Goal: Information Seeking & Learning: Learn about a topic

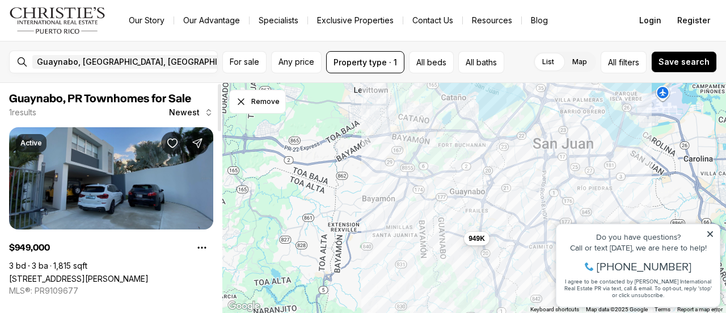
click at [43, 273] on link "[STREET_ADDRESS][PERSON_NAME]" at bounding box center [79, 278] width 140 height 10
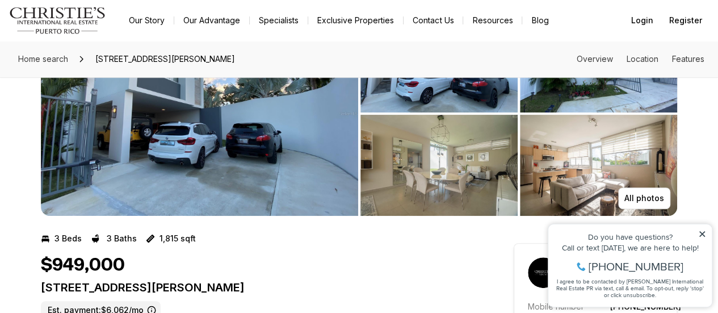
scroll to position [31, 0]
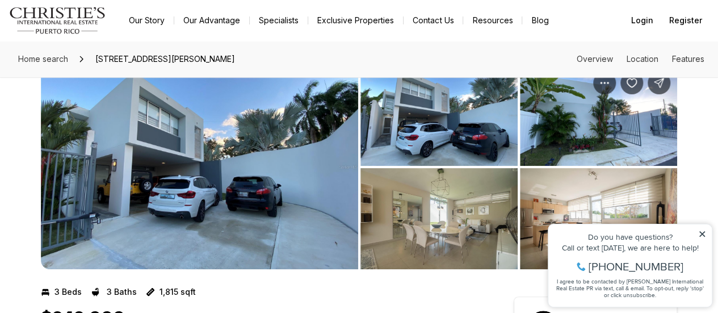
click at [701, 231] on icon at bounding box center [702, 234] width 8 height 8
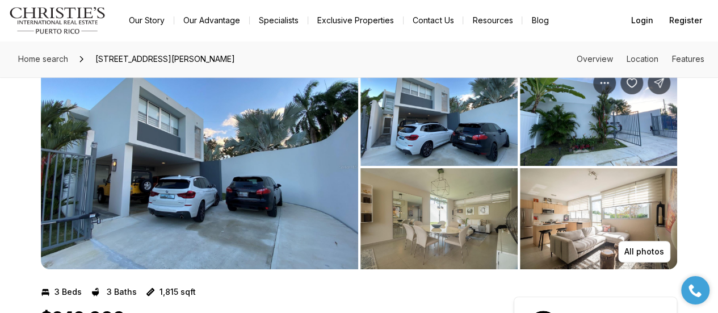
click at [305, 217] on img "View image gallery" at bounding box center [199, 167] width 317 height 204
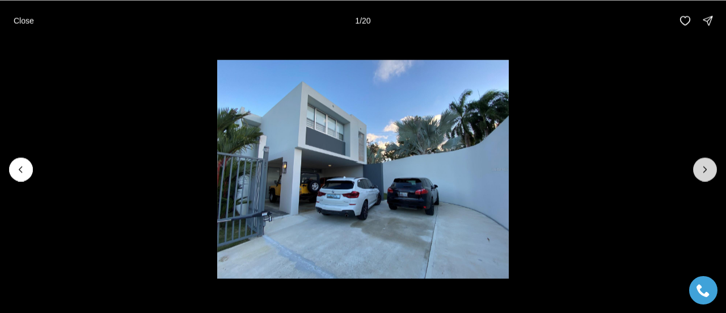
click at [704, 172] on icon "Next slide" at bounding box center [705, 168] width 11 height 11
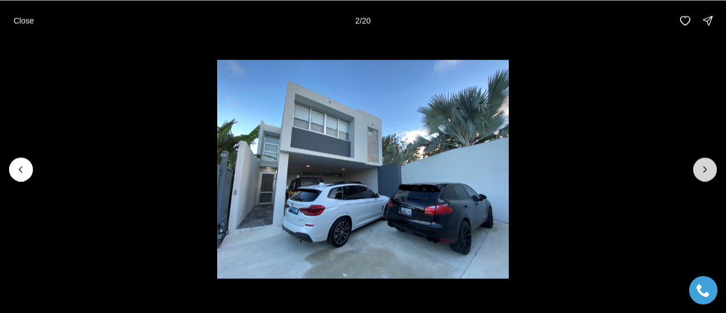
click at [704, 172] on icon "Next slide" at bounding box center [705, 168] width 11 height 11
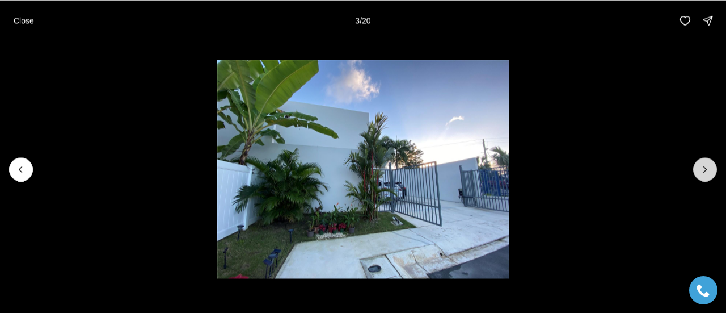
click at [704, 172] on icon "Next slide" at bounding box center [705, 168] width 11 height 11
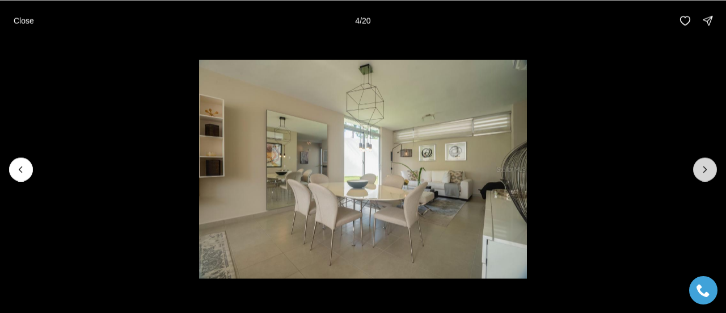
click at [704, 172] on icon "Next slide" at bounding box center [705, 168] width 11 height 11
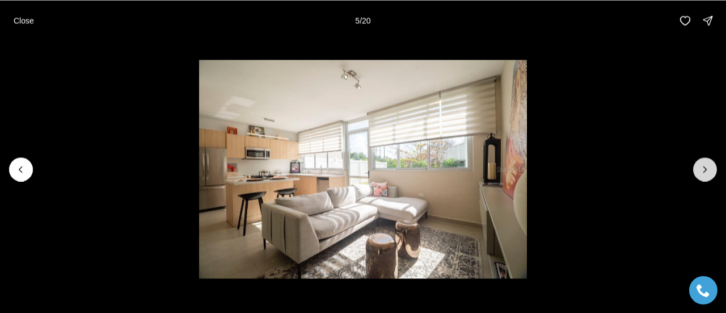
click at [704, 172] on icon "Next slide" at bounding box center [705, 168] width 11 height 11
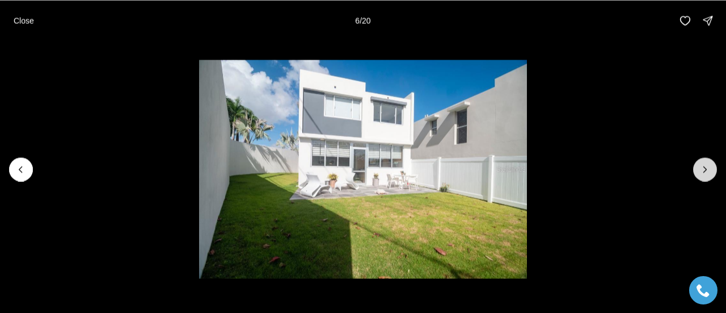
click at [704, 172] on icon "Next slide" at bounding box center [705, 168] width 11 height 11
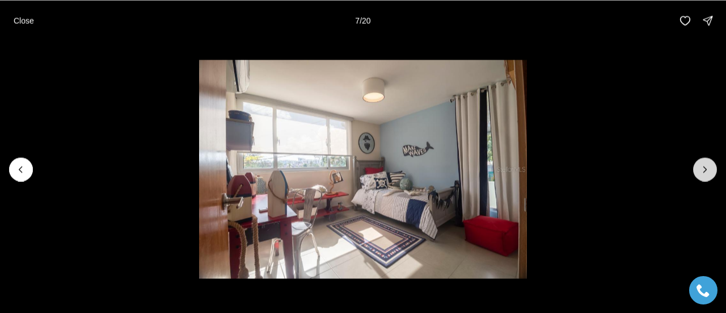
click at [704, 172] on icon "Next slide" at bounding box center [705, 168] width 11 height 11
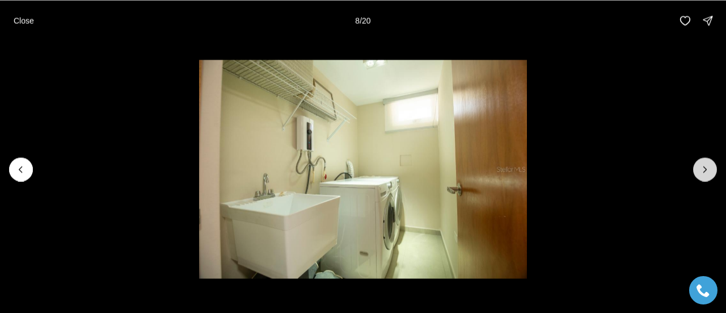
click at [704, 172] on icon "Next slide" at bounding box center [705, 168] width 11 height 11
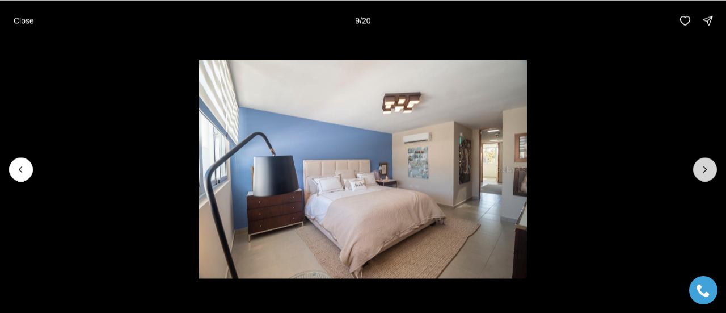
click at [704, 172] on icon "Next slide" at bounding box center [705, 168] width 11 height 11
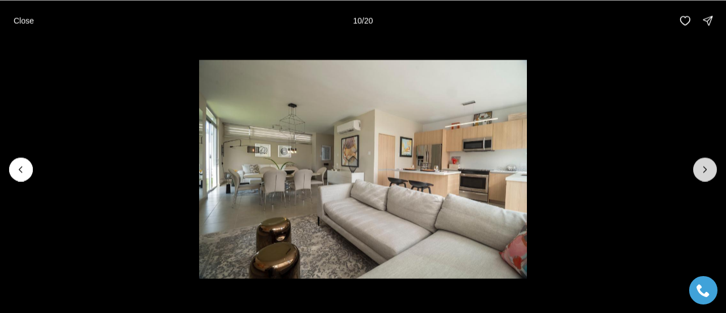
click at [704, 172] on icon "Next slide" at bounding box center [705, 168] width 11 height 11
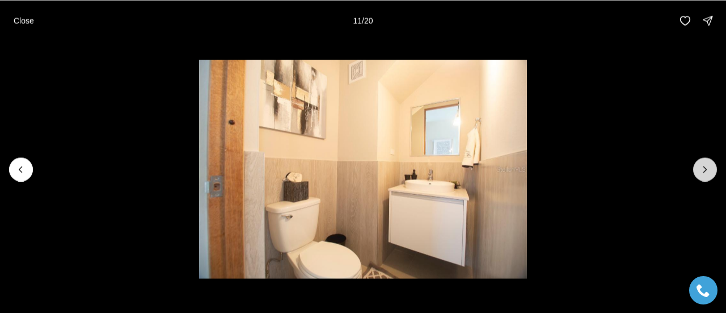
click at [704, 172] on icon "Next slide" at bounding box center [705, 168] width 11 height 11
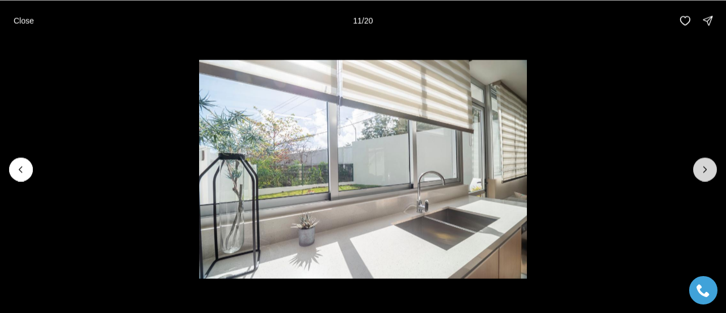
click at [704, 172] on icon "Next slide" at bounding box center [705, 168] width 11 height 11
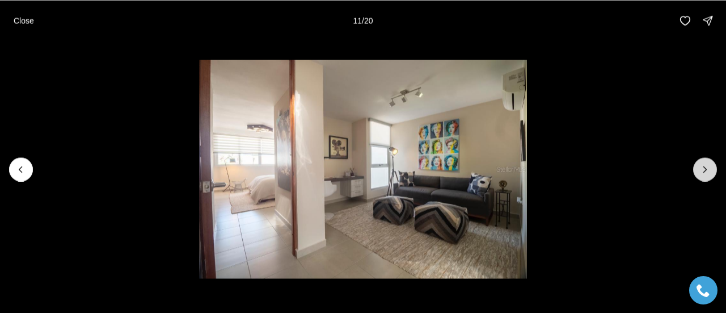
click at [704, 172] on icon "Next slide" at bounding box center [705, 168] width 11 height 11
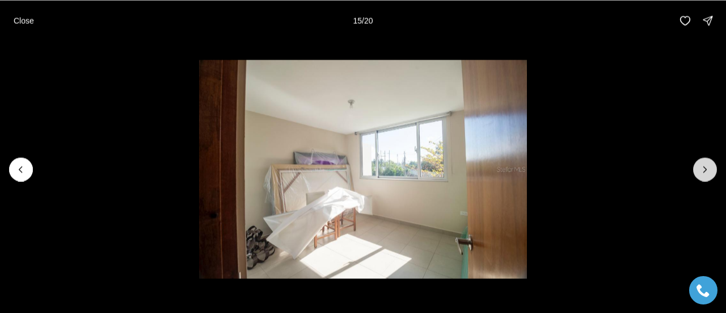
click at [704, 172] on icon "Next slide" at bounding box center [705, 168] width 11 height 11
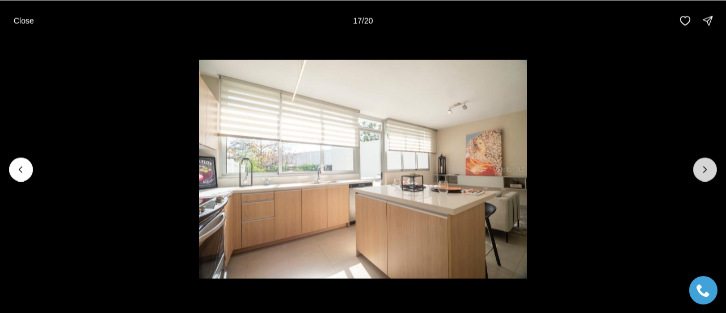
click at [704, 172] on icon "Next slide" at bounding box center [705, 168] width 11 height 11
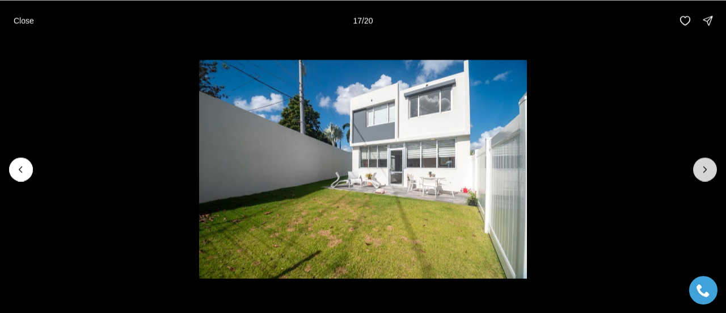
click at [704, 172] on icon "Next slide" at bounding box center [705, 168] width 11 height 11
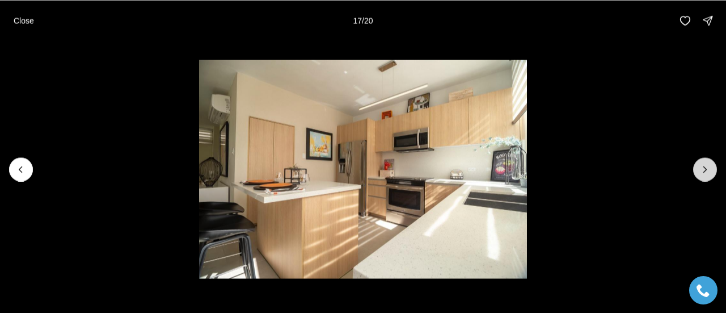
click at [704, 172] on icon "Next slide" at bounding box center [705, 168] width 11 height 11
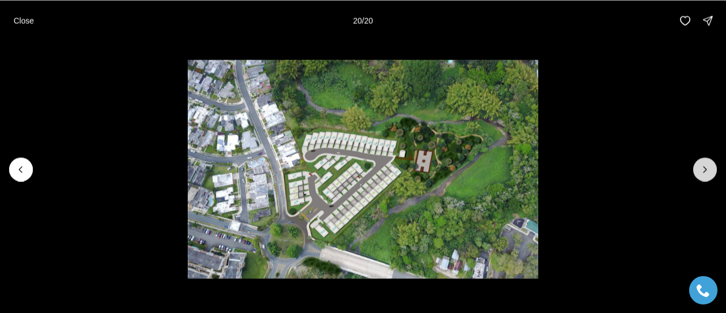
click at [704, 172] on div at bounding box center [705, 169] width 24 height 24
click at [24, 27] on button "Close" at bounding box center [24, 20] width 34 height 23
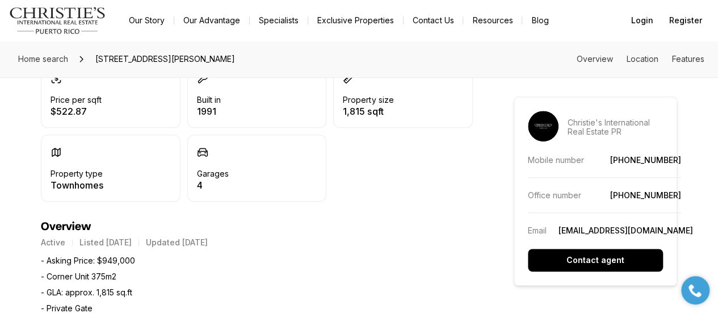
scroll to position [323, 0]
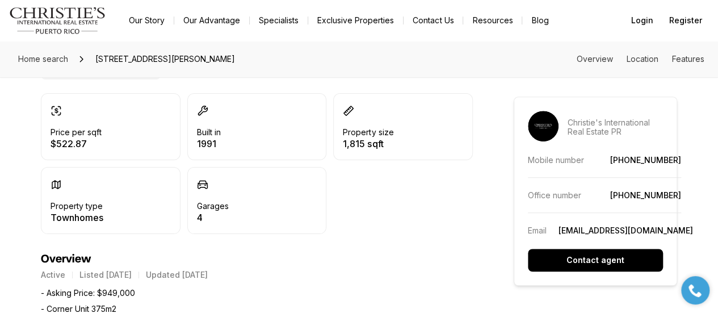
drag, startPoint x: 252, startPoint y: 60, endPoint x: 96, endPoint y: 60, distance: 156.0
click at [96, 60] on div "Home search [STREET_ADDRESS][PERSON_NAME] Overview Location Features" at bounding box center [359, 59] width 718 height 36
copy span "[STREET_ADDRESS][PERSON_NAME]"
